Goal: Transaction & Acquisition: Purchase product/service

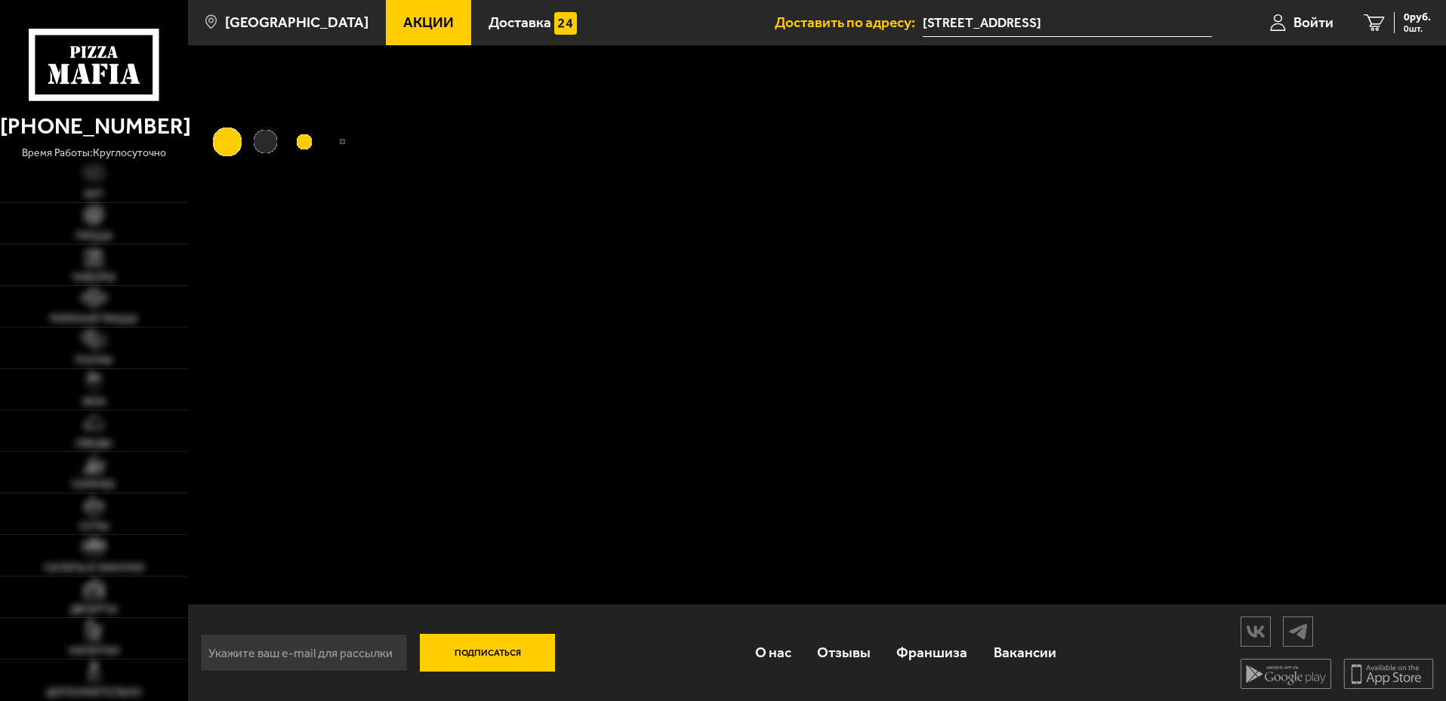
scroll to position [1, 0]
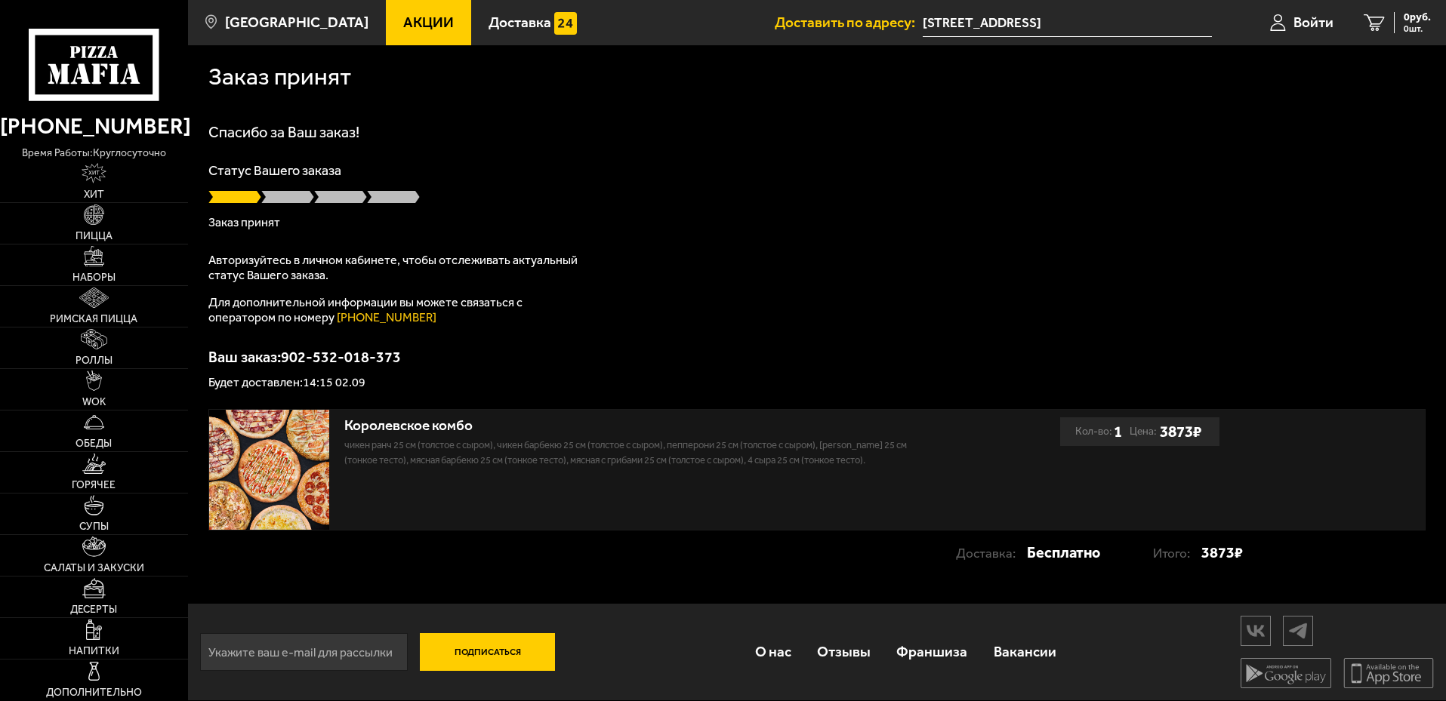
scroll to position [1, 0]
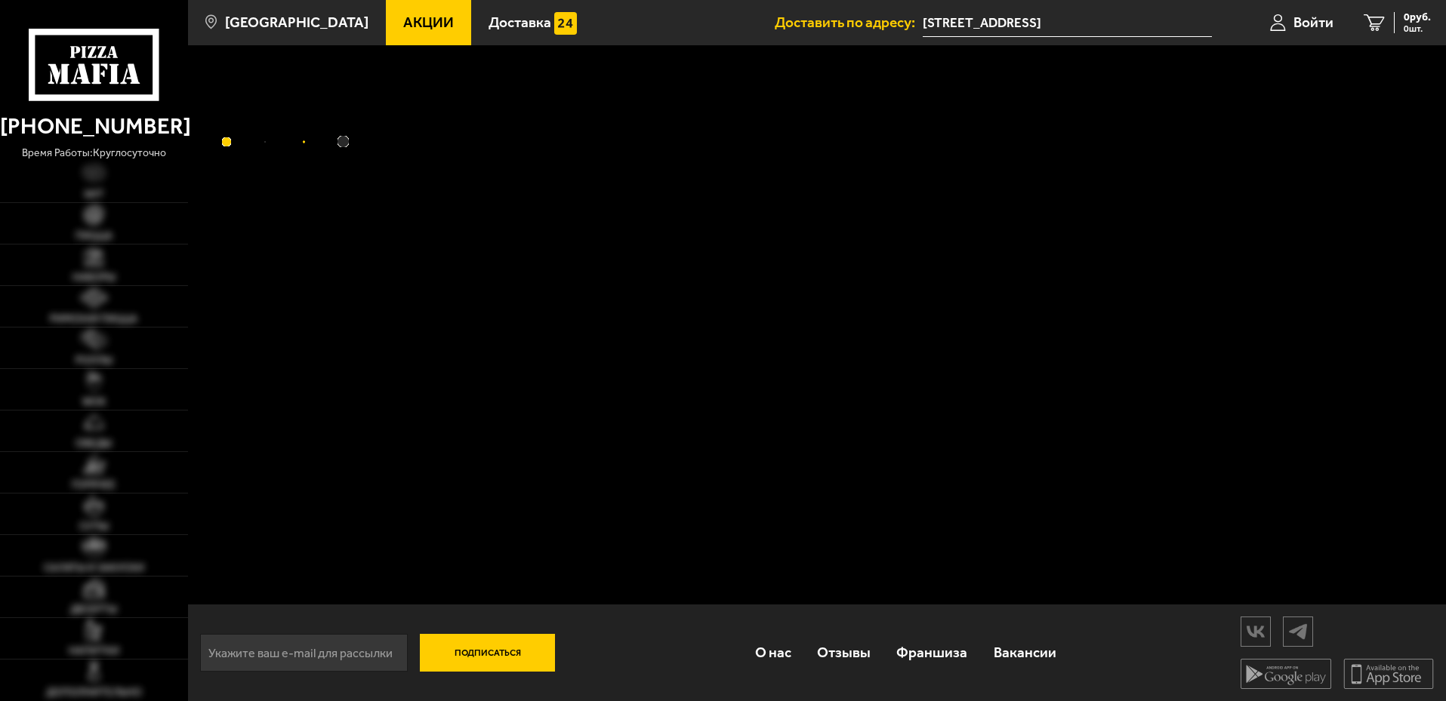
scroll to position [1, 0]
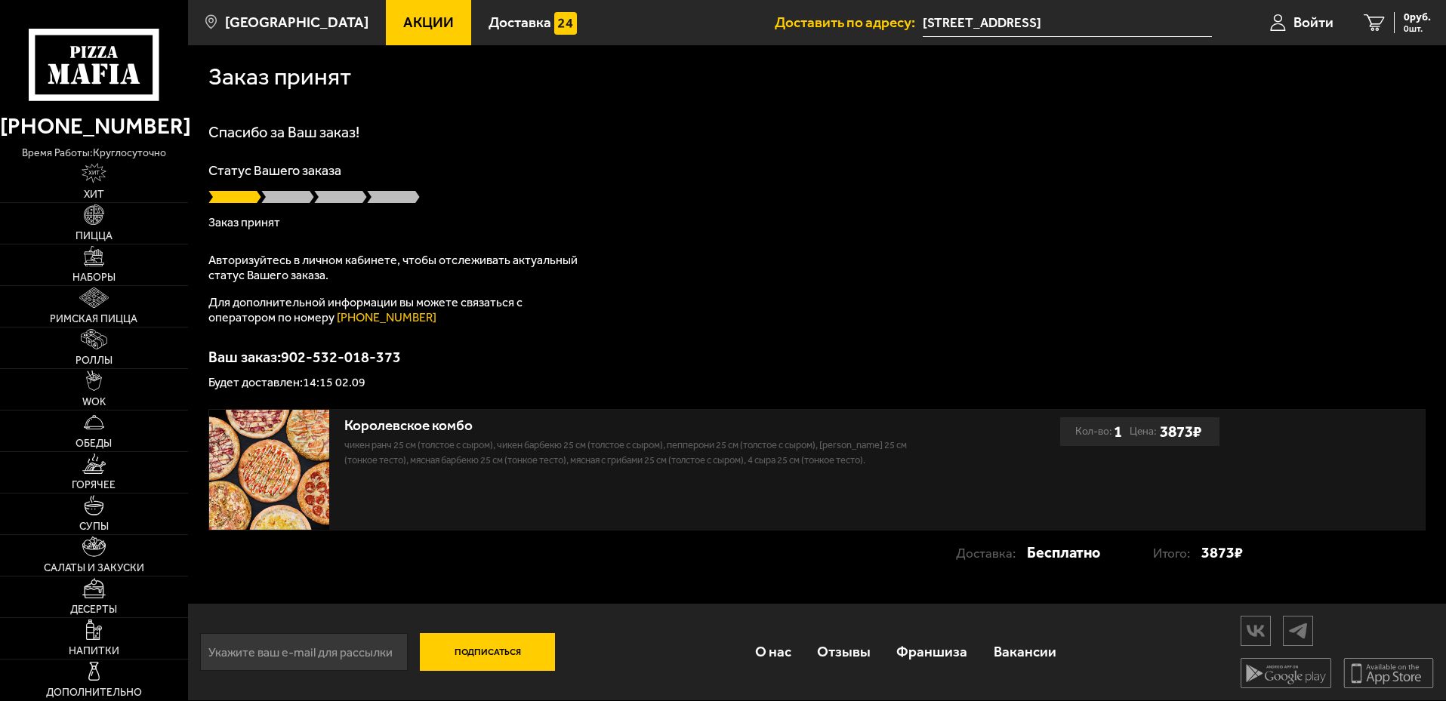
scroll to position [1, 0]
